Goal: Complete application form

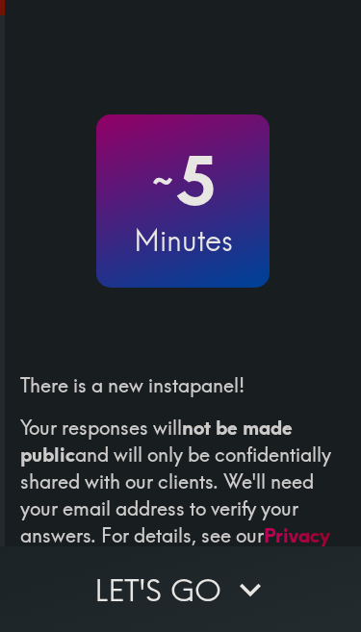
scroll to position [19, 0]
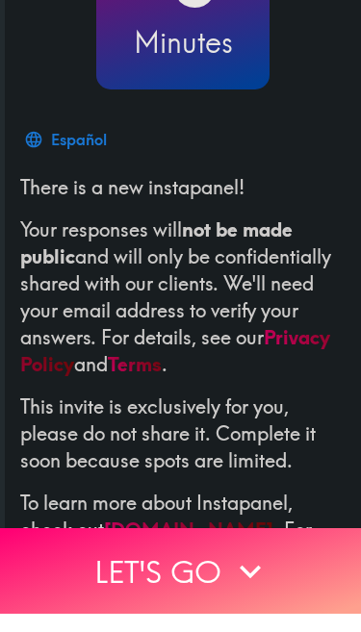
click at [166, 567] on button "Let's go" at bounding box center [180, 589] width 361 height 86
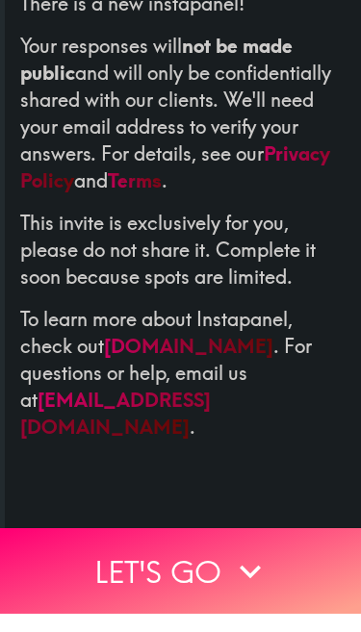
scroll to position [188, 0]
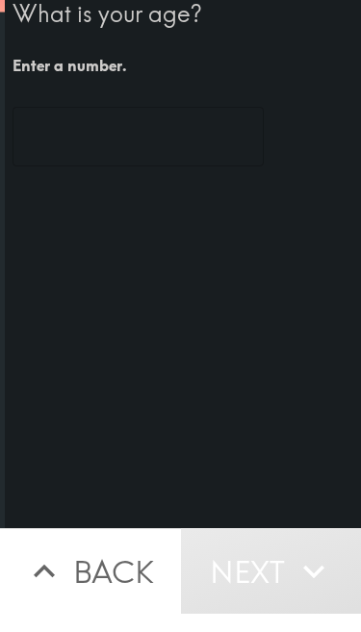
click at [131, 125] on input "number" at bounding box center [138, 155] width 251 height 60
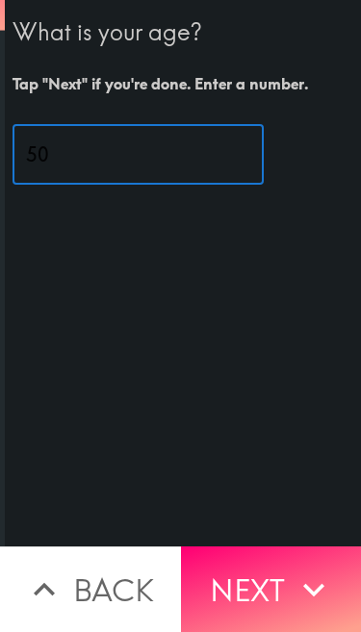
type input "50"
click at [202, 237] on div "What is your age? Tap "Next" if you're done. Enter a number. 50 ​" at bounding box center [183, 273] width 356 height 546
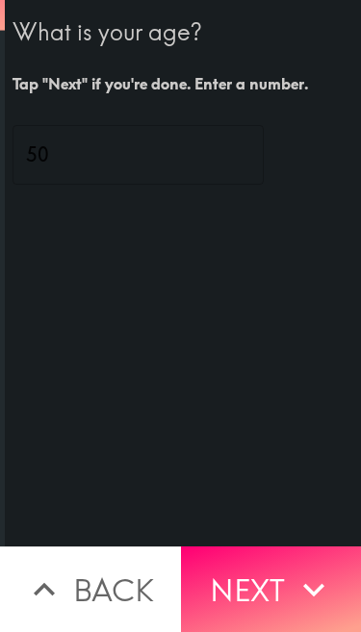
click at [271, 591] on button "Next" at bounding box center [271, 589] width 181 height 86
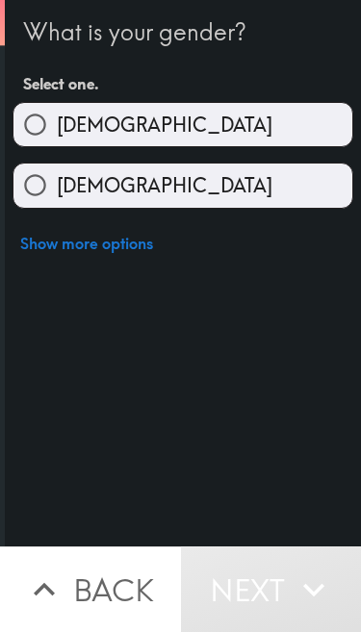
click at [140, 105] on label "[DEMOGRAPHIC_DATA]" at bounding box center [182, 124] width 339 height 43
click at [57, 105] on input "[DEMOGRAPHIC_DATA]" at bounding box center [34, 124] width 43 height 43
radio input "true"
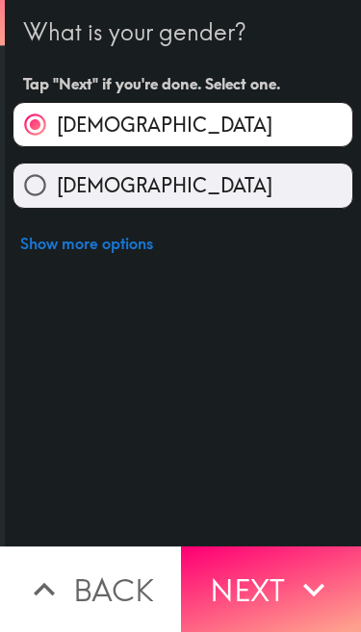
click at [264, 570] on button "Next" at bounding box center [271, 589] width 181 height 86
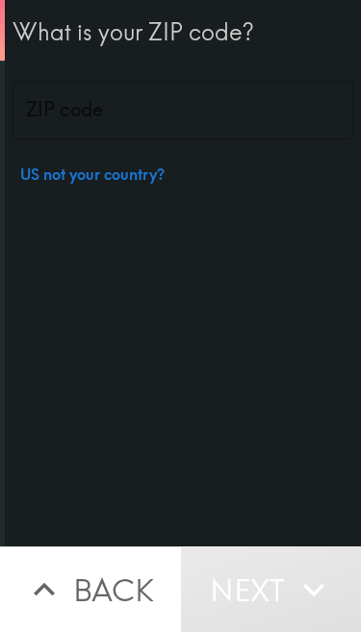
click at [114, 104] on input "ZIP code" at bounding box center [183, 111] width 341 height 60
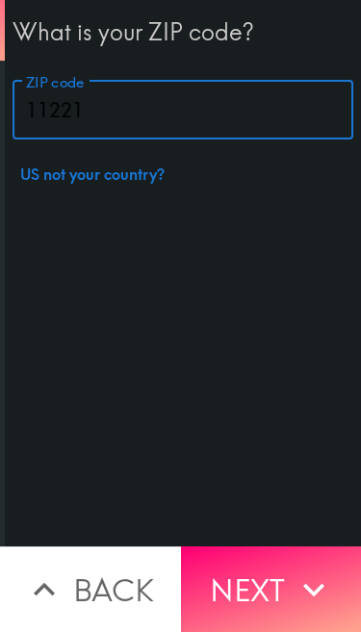
type input "11221"
click at [182, 246] on div "What is your ZIP code? ZIP code 11221 ZIP code US not your country?" at bounding box center [183, 273] width 356 height 546
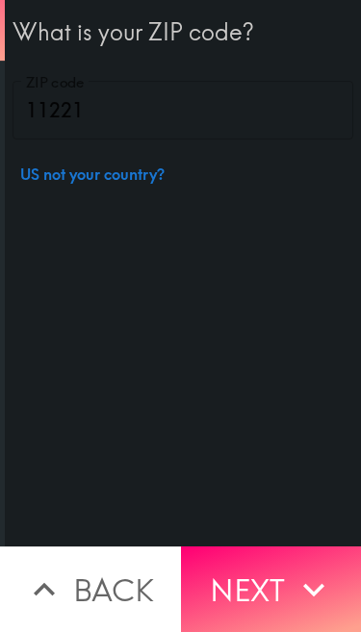
click at [252, 570] on button "Next" at bounding box center [271, 589] width 181 height 86
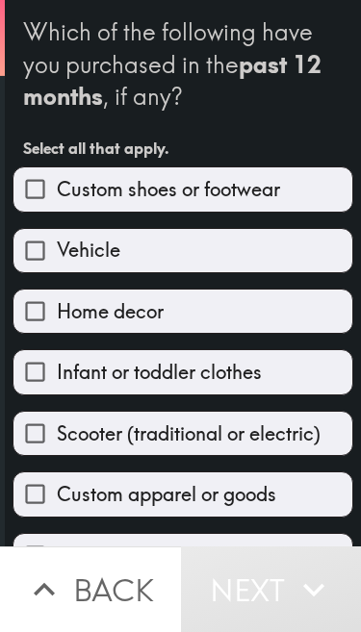
click at [236, 238] on label "Vehicle" at bounding box center [182, 250] width 339 height 43
click at [57, 238] on input "Vehicle" at bounding box center [34, 250] width 43 height 43
checkbox input "true"
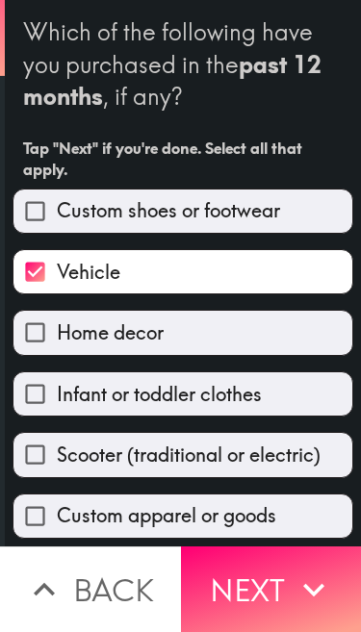
click at [185, 329] on label "Home decor" at bounding box center [182, 332] width 339 height 43
click at [57, 329] on input "Home decor" at bounding box center [34, 332] width 43 height 43
checkbox input "true"
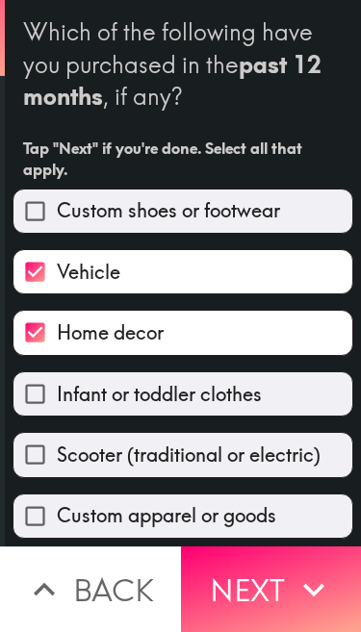
click at [193, 387] on span "Infant or toddler clothes" at bounding box center [159, 394] width 205 height 27
click at [57, 387] on input "Infant or toddler clothes" at bounding box center [34, 393] width 43 height 43
checkbox input "true"
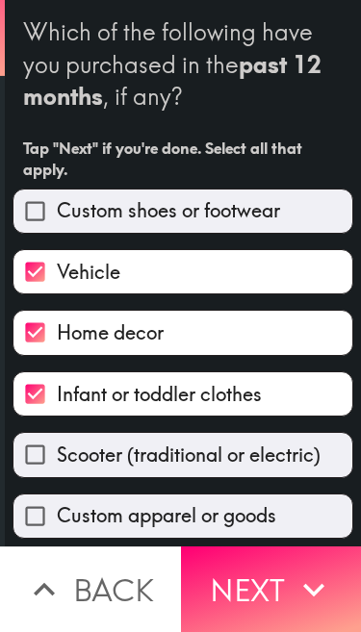
click at [149, 501] on label "Custom apparel or goods" at bounding box center [182, 515] width 339 height 43
click at [57, 501] on input "Custom apparel or goods" at bounding box center [34, 515] width 43 height 43
checkbox input "true"
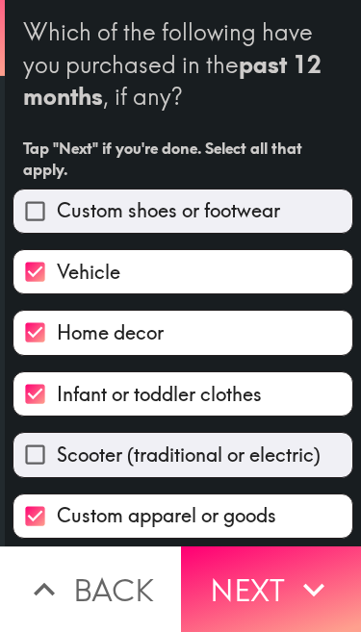
click at [251, 586] on button "Next" at bounding box center [271, 589] width 181 height 86
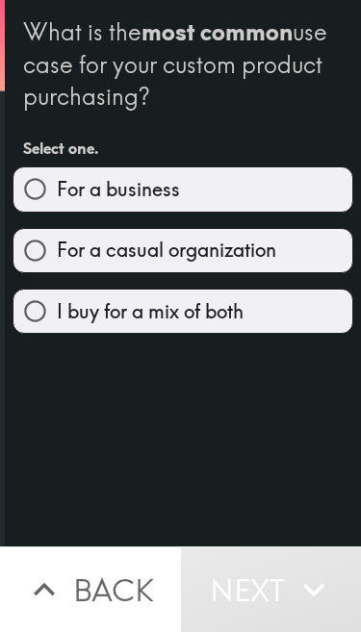
click at [260, 237] on span "For a casual organization" at bounding box center [166, 250] width 219 height 27
click at [57, 236] on input "For a casual organization" at bounding box center [34, 250] width 43 height 43
radio input "true"
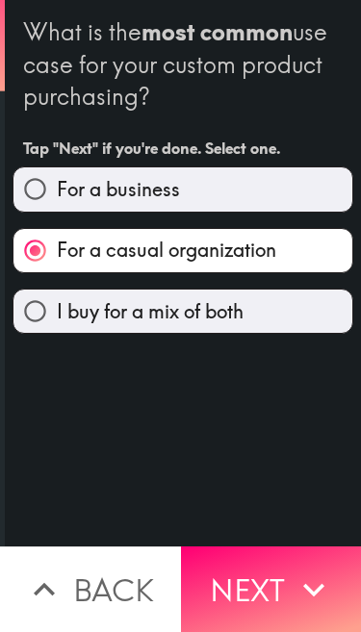
click at [221, 311] on span "I buy for a mix of both" at bounding box center [150, 311] width 187 height 27
click at [57, 311] on input "I buy for a mix of both" at bounding box center [34, 311] width 43 height 43
radio input "true"
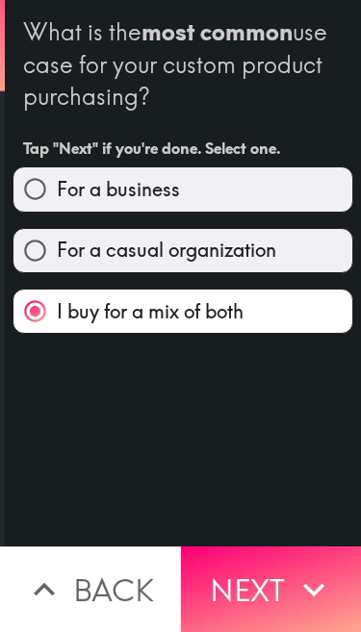
click at [245, 594] on button "Next" at bounding box center [271, 589] width 181 height 86
